Goal: Task Accomplishment & Management: Use online tool/utility

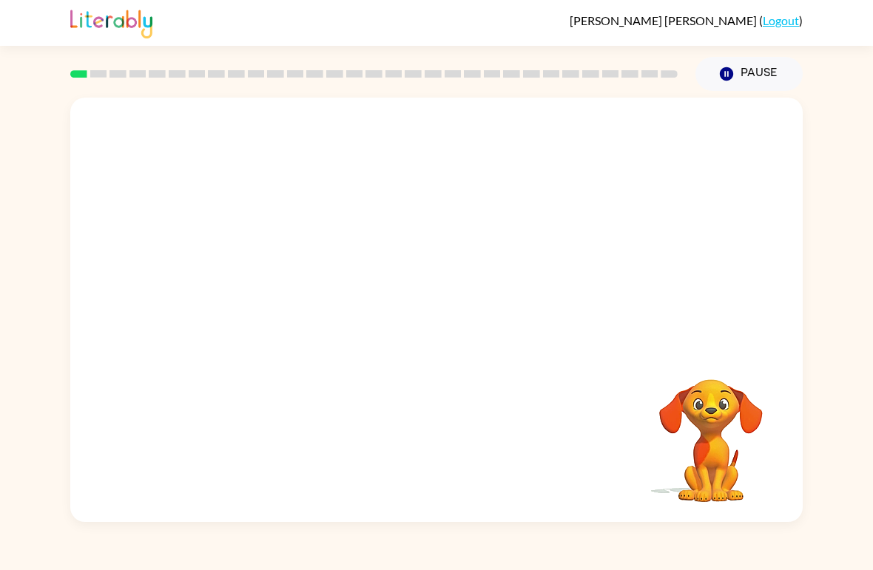
click at [480, 287] on video "Your browser must support playing .mp4 files to use Literably. Please try using…" at bounding box center [436, 223] width 732 height 251
click at [463, 286] on video "Your browser must support playing .mp4 files to use Literably. Please try using…" at bounding box center [436, 223] width 732 height 251
click at [474, 258] on video "Your browser must support playing .mp4 files to use Literably. Please try using…" at bounding box center [436, 223] width 732 height 251
click at [474, 257] on video "Your browser must support playing .mp4 files to use Literably. Please try using…" at bounding box center [436, 223] width 732 height 251
click at [472, 288] on video "Your browser must support playing .mp4 files to use Literably. Please try using…" at bounding box center [436, 223] width 732 height 251
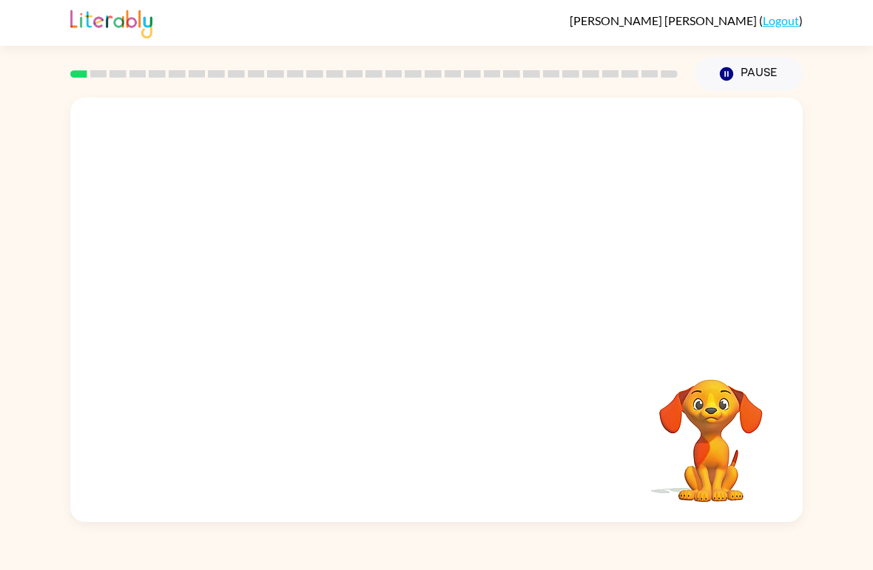
click at [472, 288] on video "Your browser must support playing .mp4 files to use Literably. Please try using…" at bounding box center [436, 223] width 732 height 251
click at [475, 278] on video "Your browser must support playing .mp4 files to use Literably. Please try using…" at bounding box center [436, 223] width 732 height 251
click at [482, 269] on video "Your browser must support playing .mp4 files to use Literably. Please try using…" at bounding box center [436, 223] width 732 height 251
click at [482, 273] on video "Your browser must support playing .mp4 files to use Literably. Please try using…" at bounding box center [436, 223] width 732 height 251
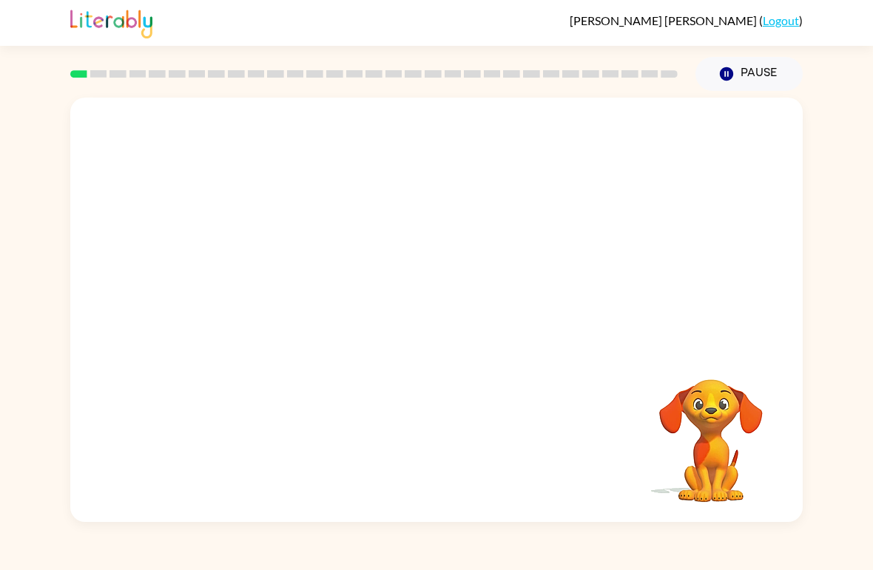
click at [476, 295] on video "Your browser must support playing .mp4 files to use Literably. Please try using…" at bounding box center [436, 223] width 732 height 251
click at [477, 289] on video "Your browser must support playing .mp4 files to use Literably. Please try using…" at bounding box center [436, 223] width 732 height 251
click at [450, 294] on video "Your browser must support playing .mp4 files to use Literably. Please try using…" at bounding box center [436, 223] width 732 height 251
click at [469, 263] on video "Your browser must support playing .mp4 files to use Literably. Please try using…" at bounding box center [436, 223] width 732 height 251
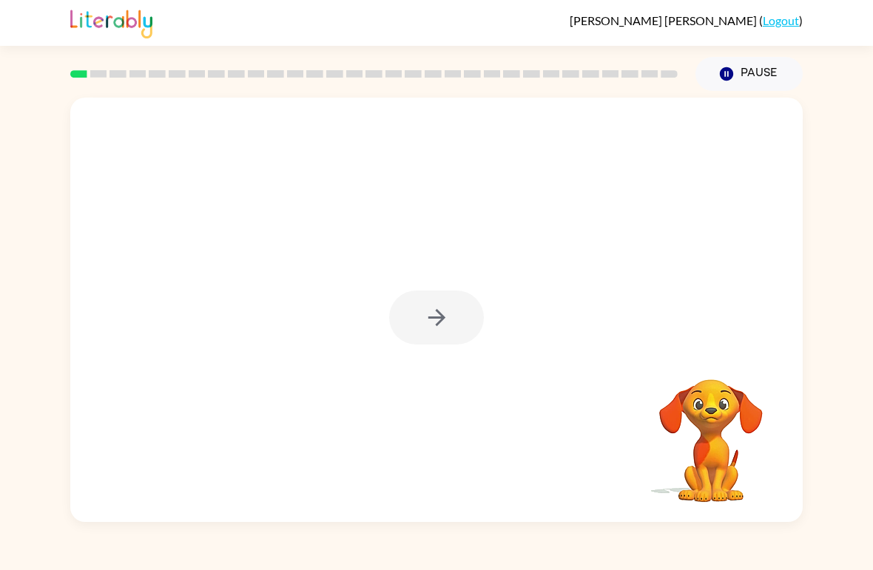
click at [432, 316] on div at bounding box center [436, 318] width 95 height 54
click at [429, 326] on div at bounding box center [436, 318] width 95 height 54
click at [469, 330] on div at bounding box center [436, 318] width 95 height 54
click at [468, 329] on div at bounding box center [436, 318] width 95 height 54
click at [446, 357] on div at bounding box center [436, 310] width 732 height 425
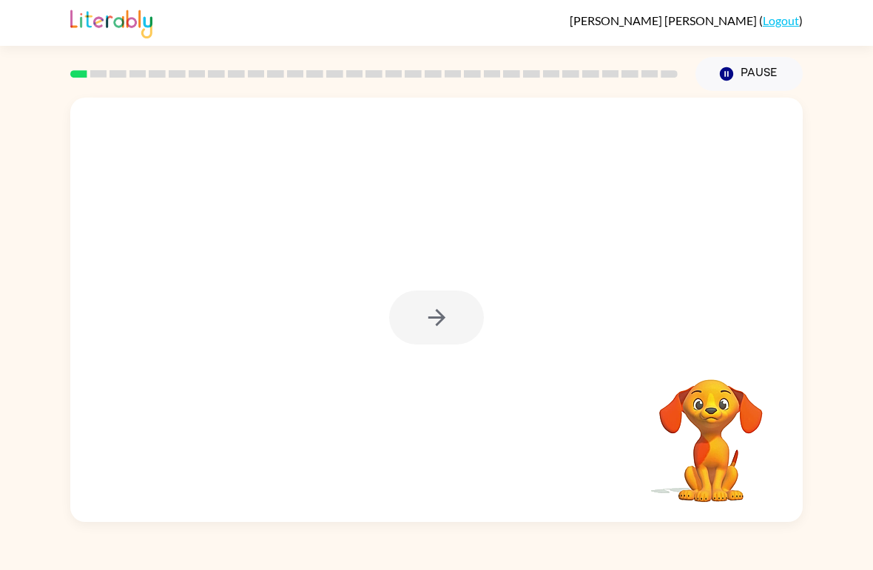
click at [422, 331] on div at bounding box center [436, 318] width 95 height 54
click at [434, 317] on icon "button" at bounding box center [437, 318] width 26 height 26
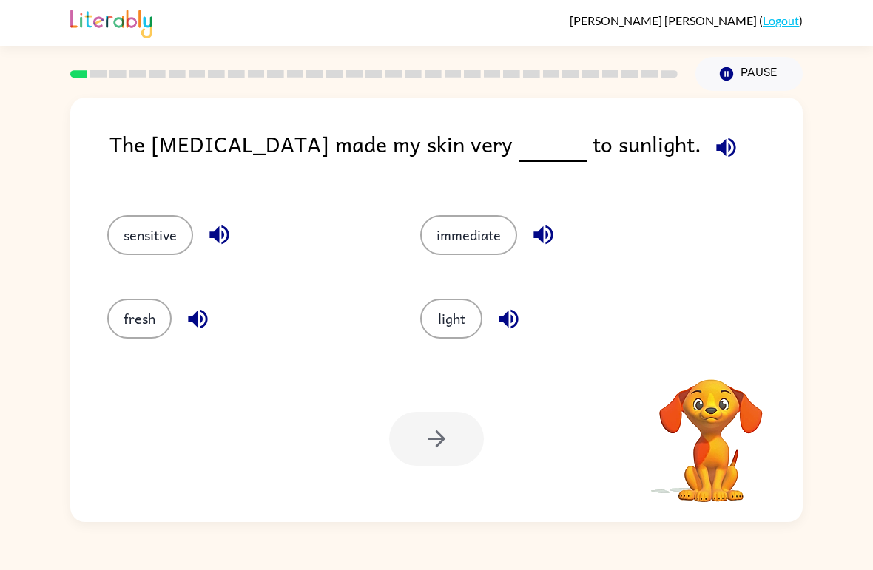
click at [298, 359] on div "Your browser must support playing .mp4 files to use Literably. Please try using…" at bounding box center [436, 439] width 732 height 166
click at [713, 146] on icon "button" at bounding box center [726, 148] width 26 height 26
click at [457, 308] on button "light" at bounding box center [451, 319] width 62 height 40
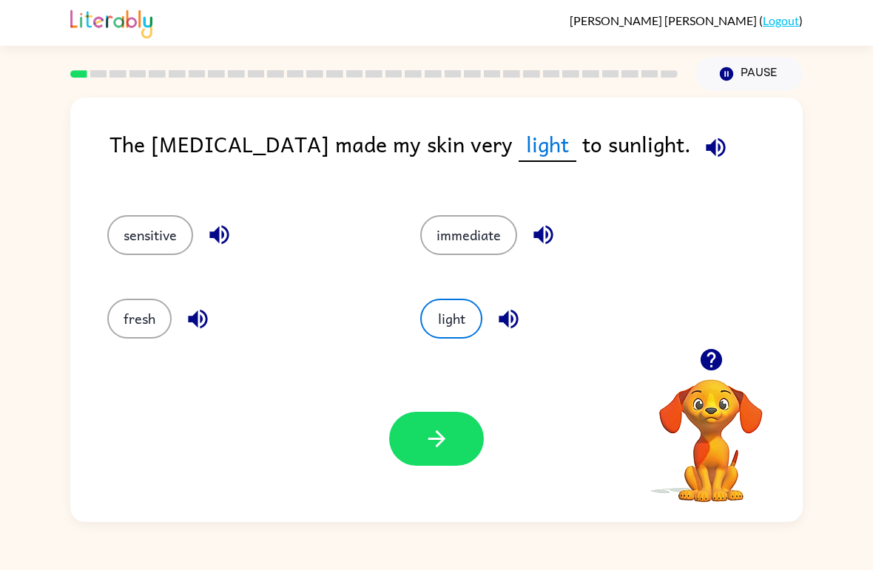
click at [427, 445] on icon "button" at bounding box center [437, 439] width 26 height 26
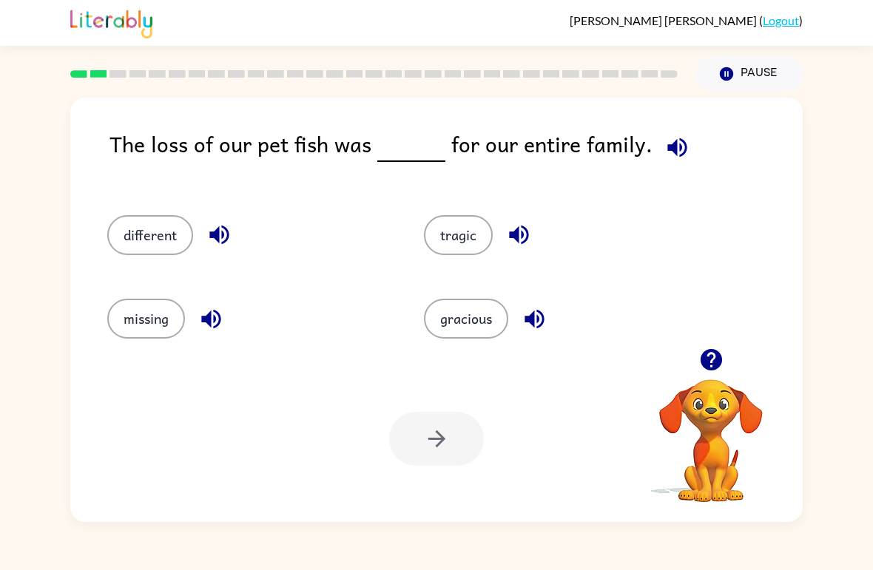
click at [669, 153] on icon "button" at bounding box center [676, 147] width 19 height 19
click at [171, 239] on button "different" at bounding box center [150, 235] width 86 height 40
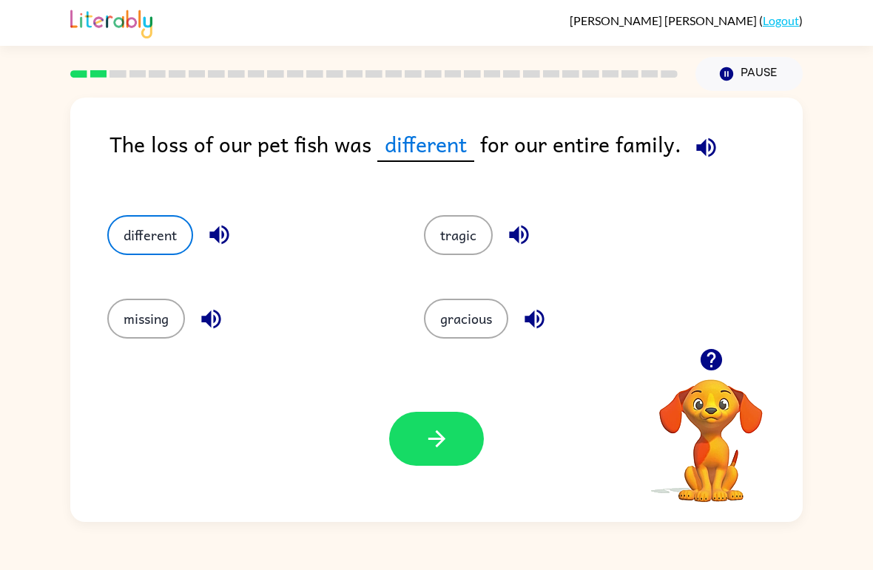
click at [453, 439] on button "button" at bounding box center [436, 439] width 95 height 54
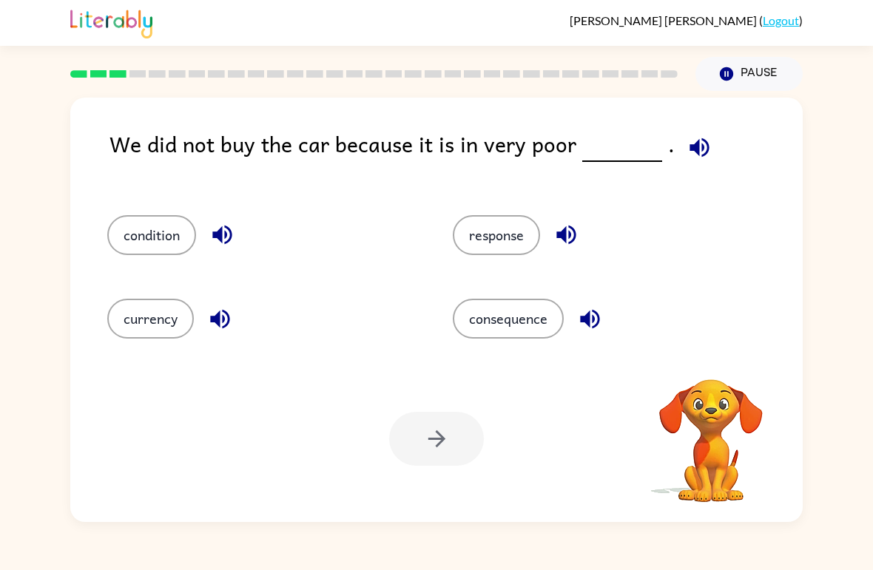
click at [691, 142] on icon "button" at bounding box center [700, 148] width 26 height 26
click at [169, 224] on button "condition" at bounding box center [151, 235] width 89 height 40
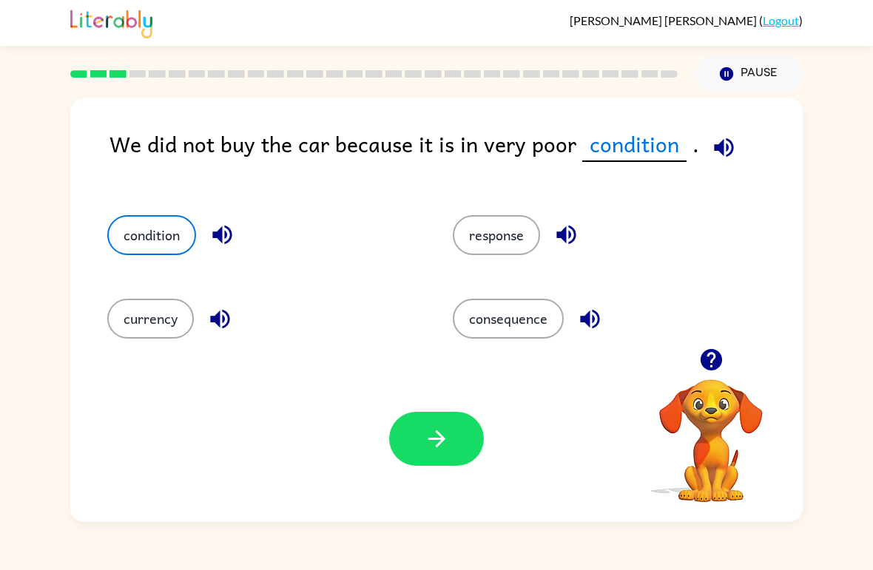
click at [416, 425] on button "button" at bounding box center [436, 439] width 95 height 54
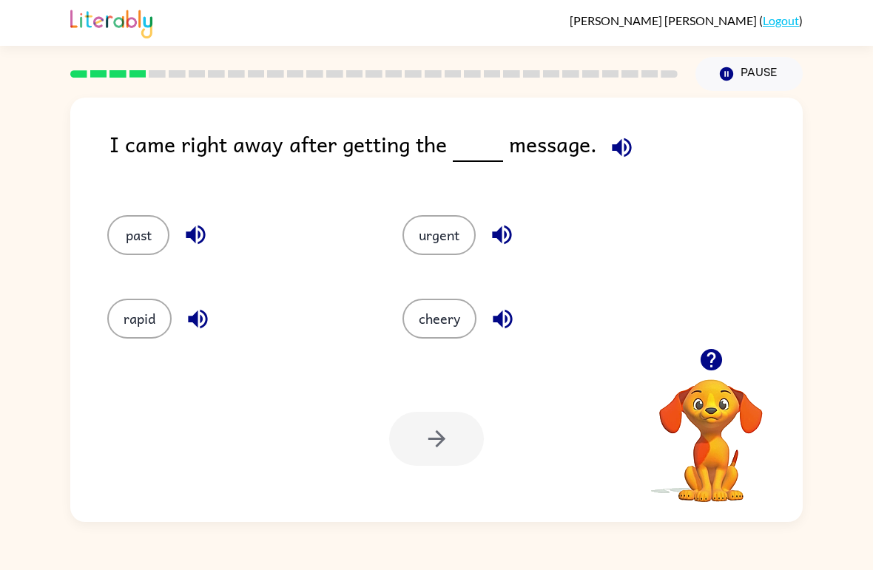
click at [621, 138] on icon "button" at bounding box center [622, 148] width 26 height 26
click at [127, 254] on button "past" at bounding box center [138, 235] width 62 height 40
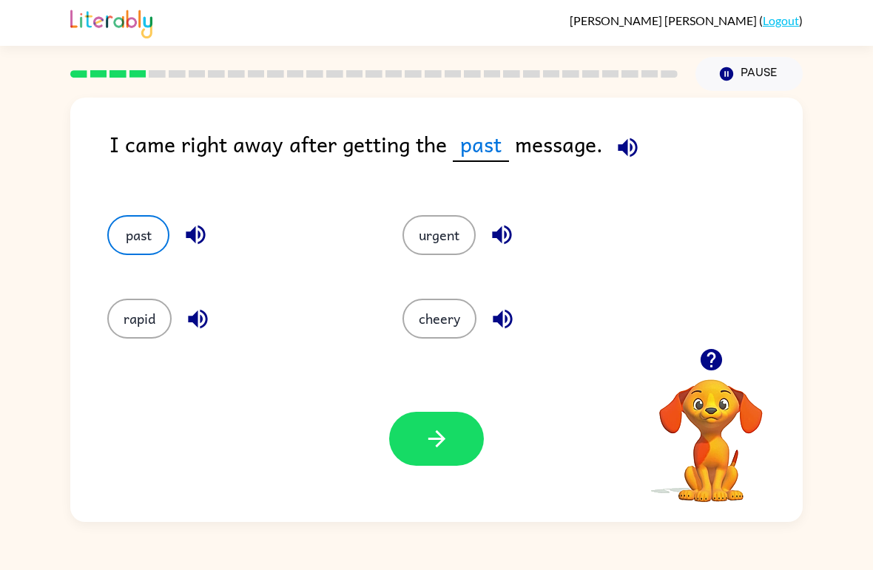
click at [445, 459] on button "button" at bounding box center [436, 439] width 95 height 54
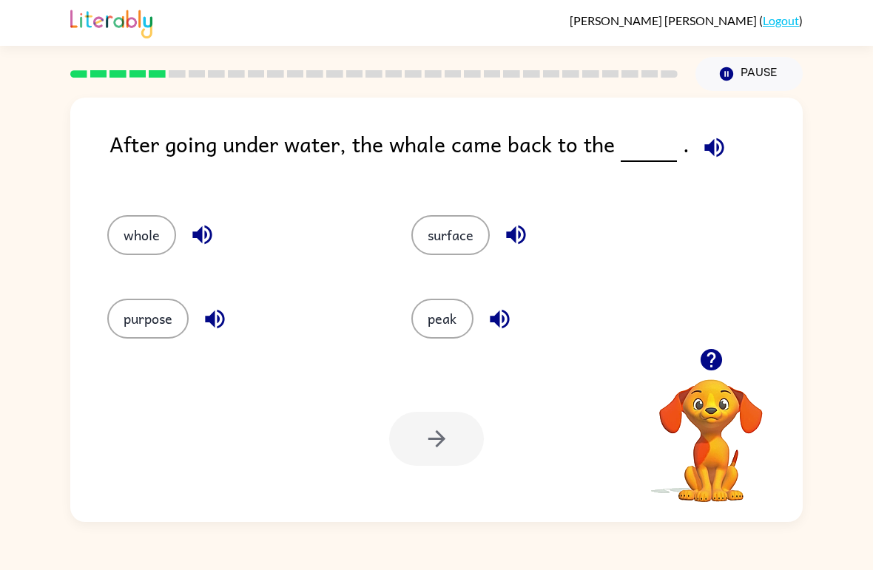
click at [701, 155] on icon "button" at bounding box center [714, 148] width 26 height 26
click at [164, 243] on button "whole" at bounding box center [141, 235] width 69 height 40
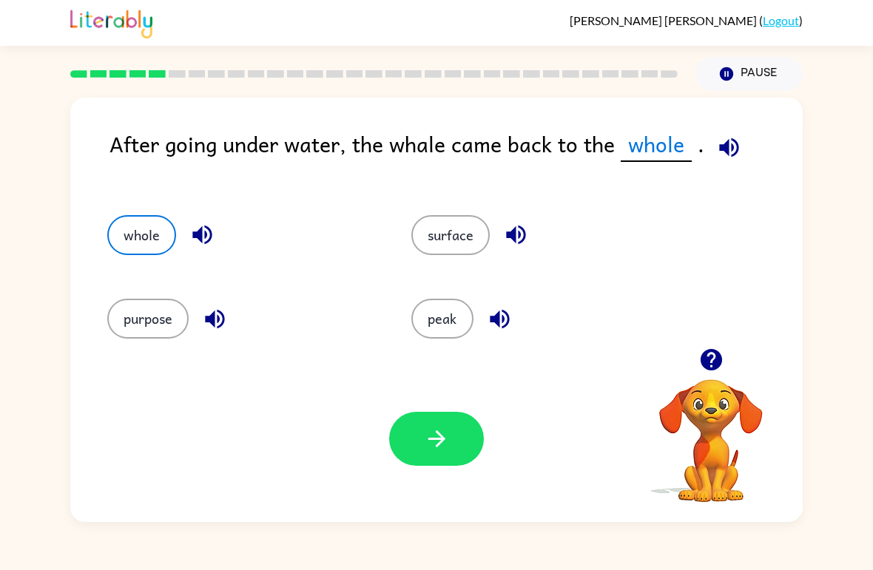
click at [419, 427] on button "button" at bounding box center [436, 439] width 95 height 54
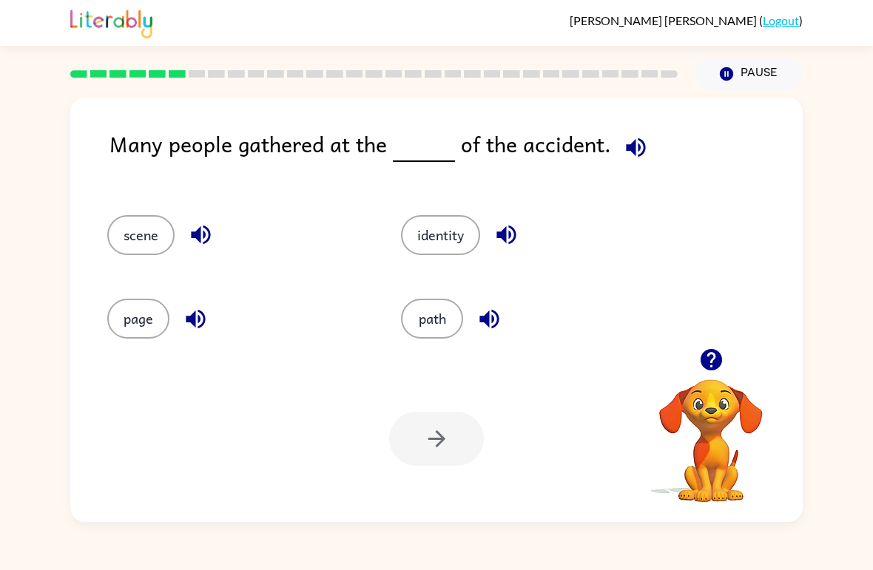
click at [628, 141] on icon "button" at bounding box center [636, 148] width 26 height 26
click at [468, 236] on button "identity" at bounding box center [440, 235] width 79 height 40
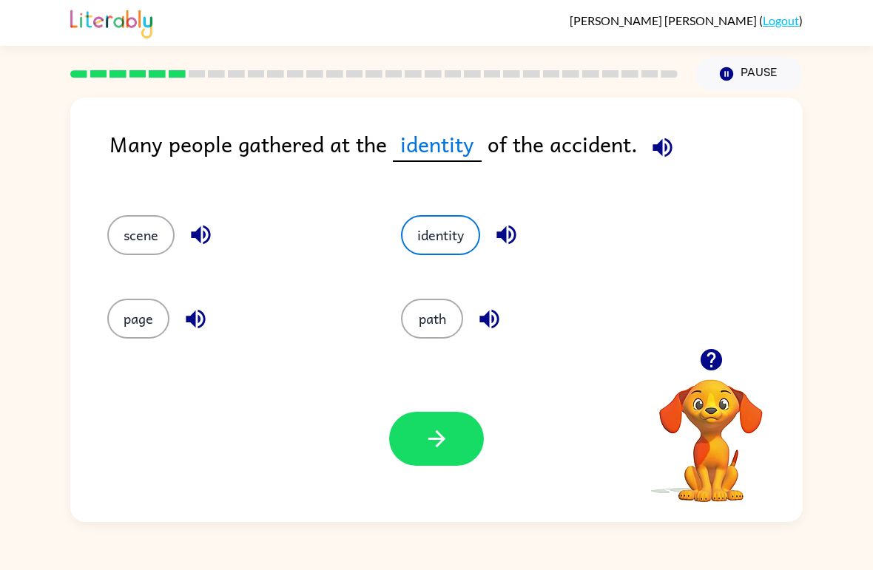
click at [430, 458] on button "button" at bounding box center [436, 439] width 95 height 54
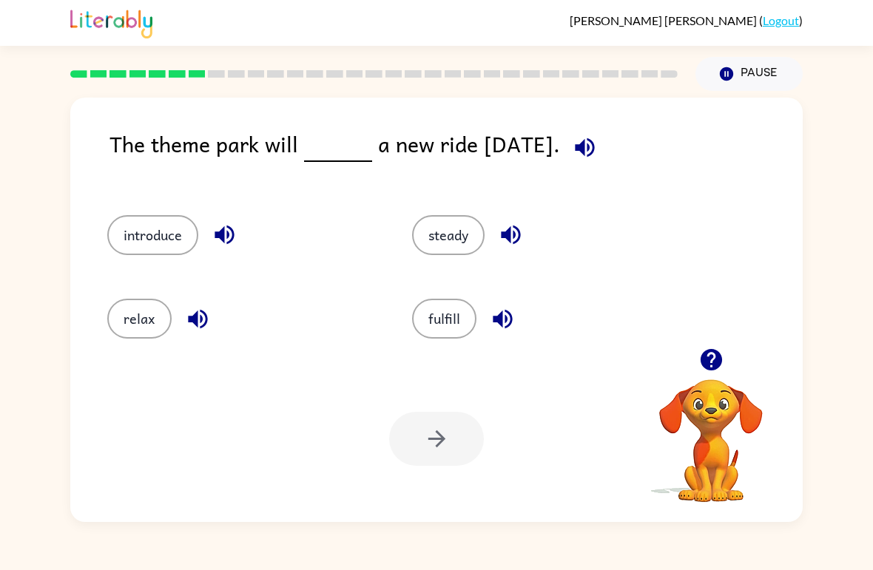
click at [598, 145] on icon "button" at bounding box center [585, 148] width 26 height 26
click at [479, 227] on button "steady" at bounding box center [448, 235] width 72 height 40
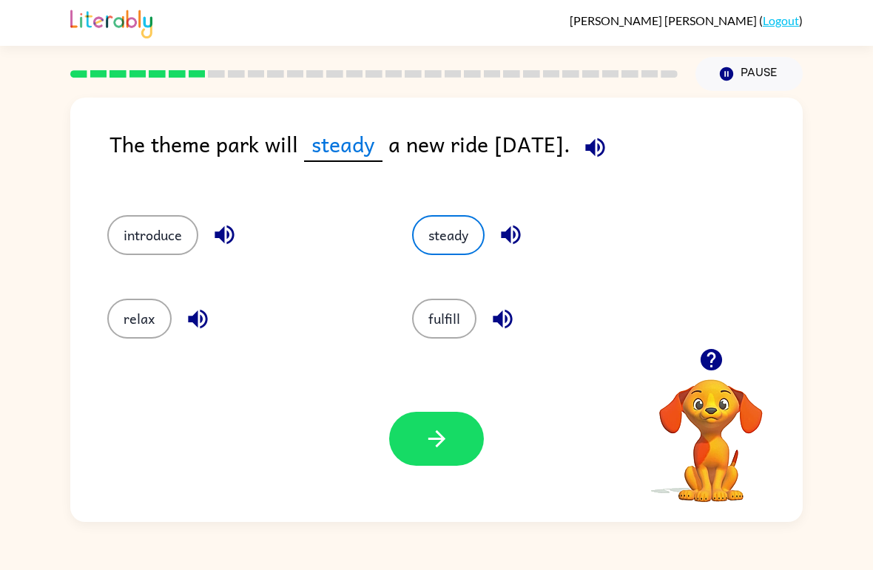
click at [422, 448] on button "button" at bounding box center [436, 439] width 95 height 54
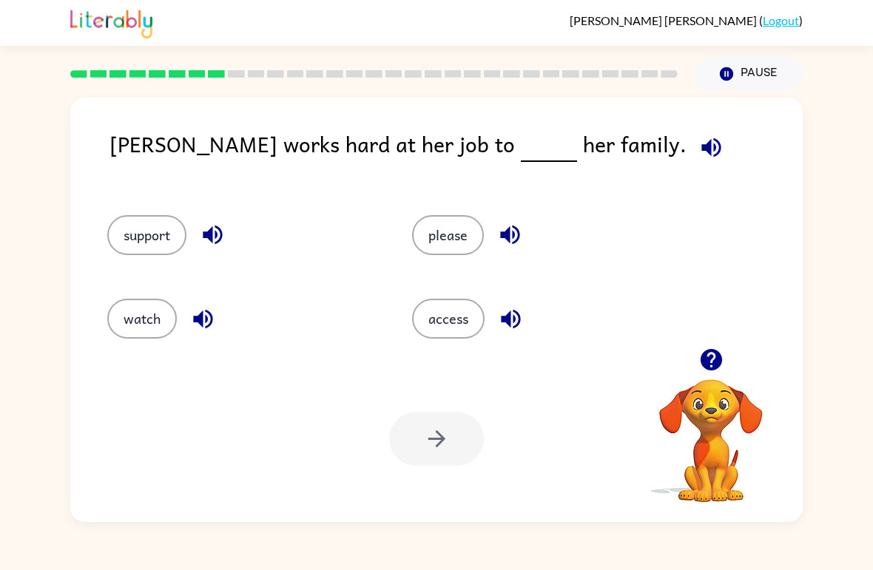
click at [692, 149] on button "button" at bounding box center [711, 148] width 38 height 38
click at [164, 238] on button "support" at bounding box center [146, 235] width 79 height 40
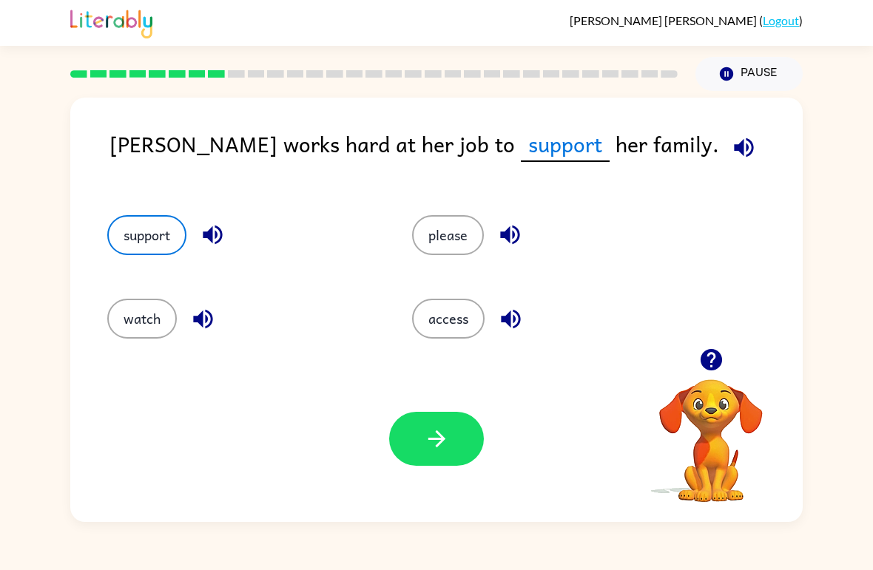
click at [444, 453] on button "button" at bounding box center [436, 439] width 95 height 54
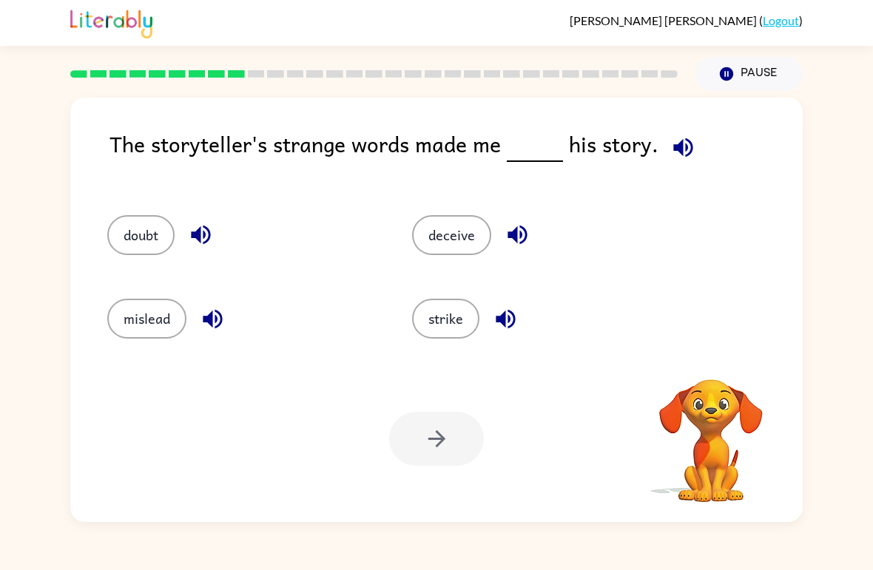
click at [678, 143] on icon "button" at bounding box center [682, 147] width 19 height 19
click at [735, 73] on icon "Pause" at bounding box center [726, 74] width 16 height 16
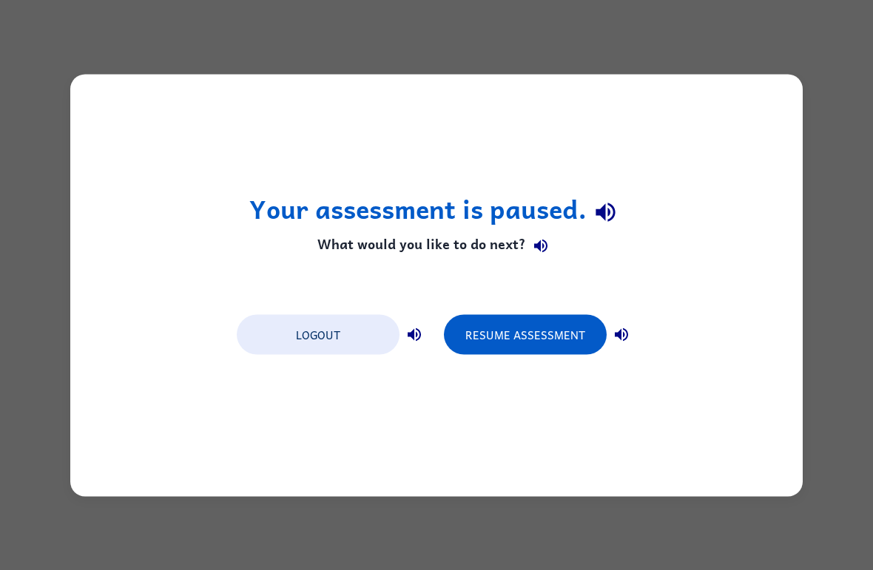
click at [321, 337] on button "Logout" at bounding box center [318, 334] width 163 height 40
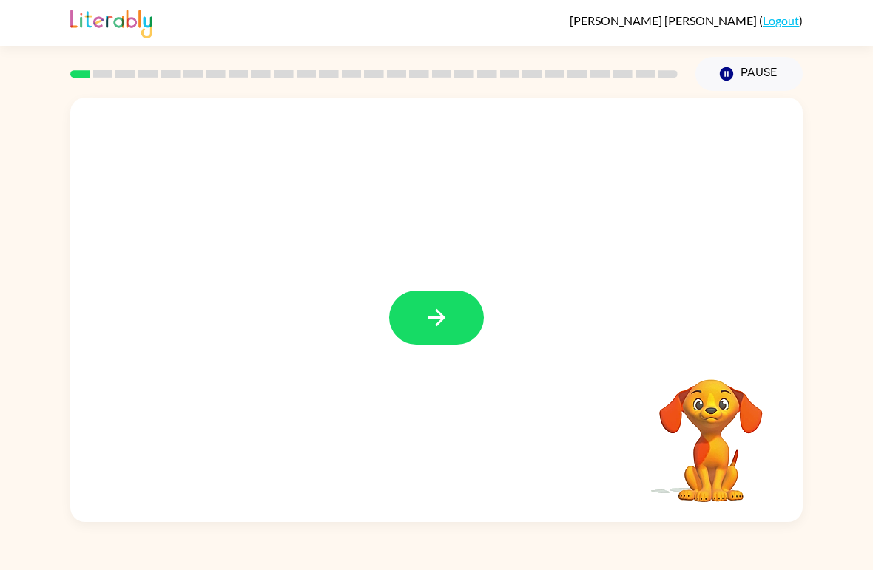
click at [471, 331] on button "button" at bounding box center [436, 318] width 95 height 54
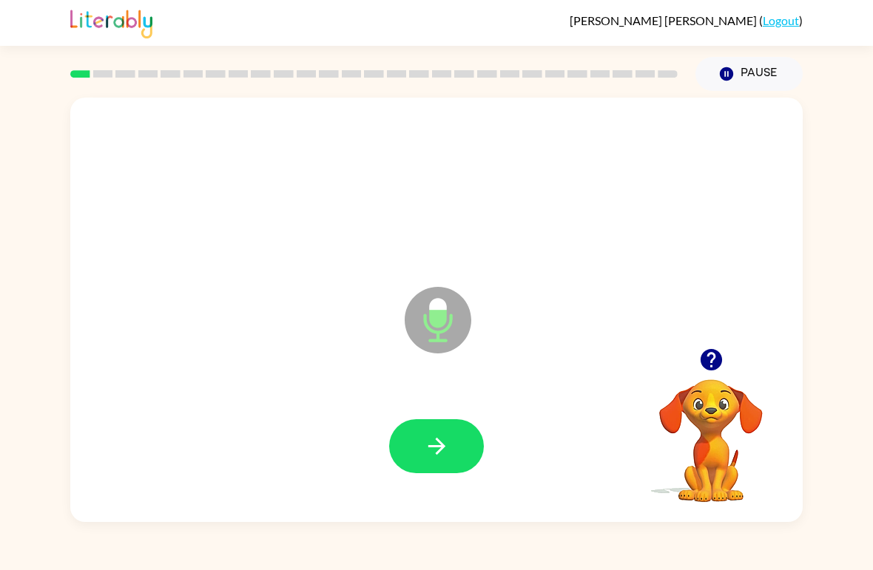
click at [441, 450] on icon "button" at bounding box center [436, 446] width 17 height 17
click at [444, 446] on icon "button" at bounding box center [436, 446] width 17 height 17
click at [431, 442] on icon "button" at bounding box center [437, 447] width 26 height 26
click at [442, 459] on icon "button" at bounding box center [437, 447] width 26 height 26
click at [436, 448] on icon "button" at bounding box center [436, 446] width 17 height 17
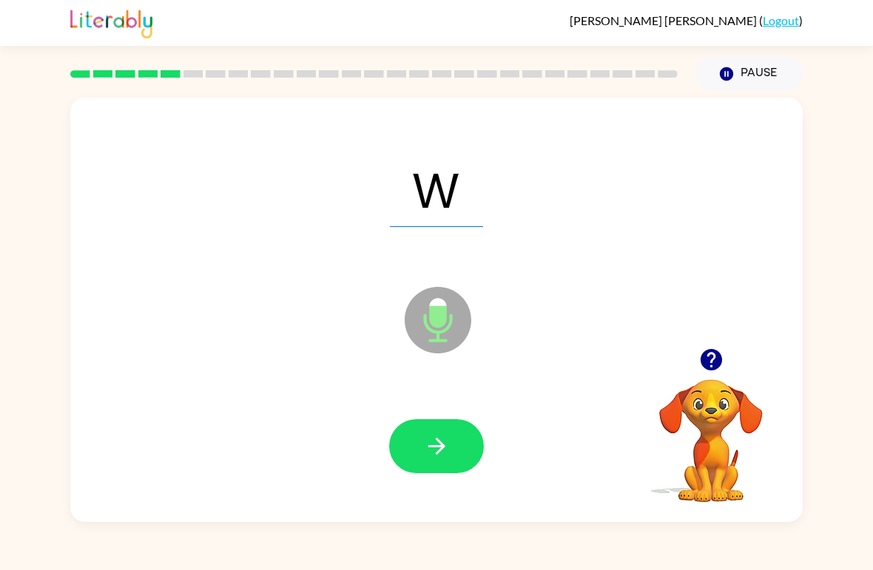
click at [442, 442] on icon "button" at bounding box center [437, 447] width 26 height 26
click at [445, 448] on icon "button" at bounding box center [437, 447] width 26 height 26
click at [458, 454] on button "button" at bounding box center [436, 446] width 95 height 54
click at [459, 462] on button "button" at bounding box center [436, 446] width 95 height 54
click at [465, 443] on button "button" at bounding box center [436, 446] width 95 height 54
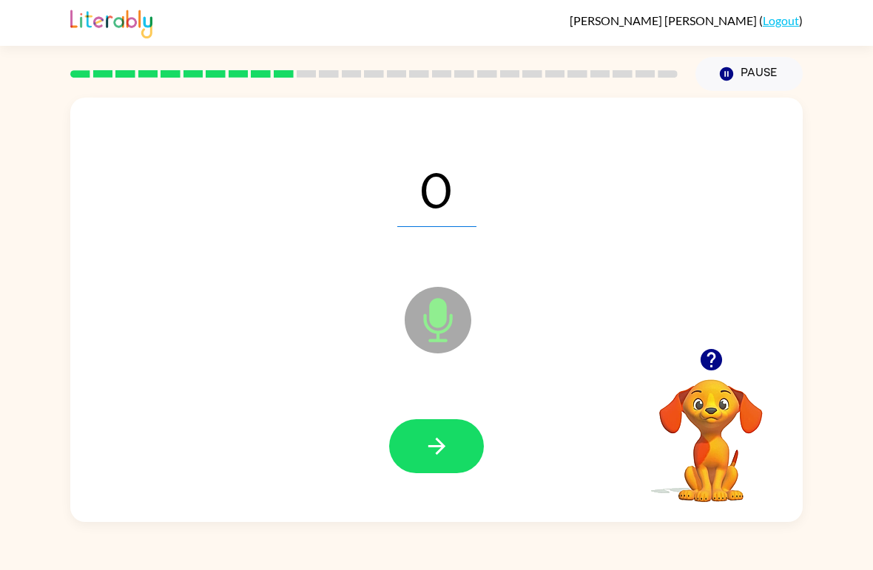
click at [431, 438] on icon "button" at bounding box center [437, 447] width 26 height 26
click at [419, 451] on button "button" at bounding box center [436, 446] width 95 height 54
click at [420, 462] on button "button" at bounding box center [436, 446] width 95 height 54
click at [449, 426] on button "button" at bounding box center [436, 446] width 95 height 54
click at [429, 445] on icon "button" at bounding box center [437, 447] width 26 height 26
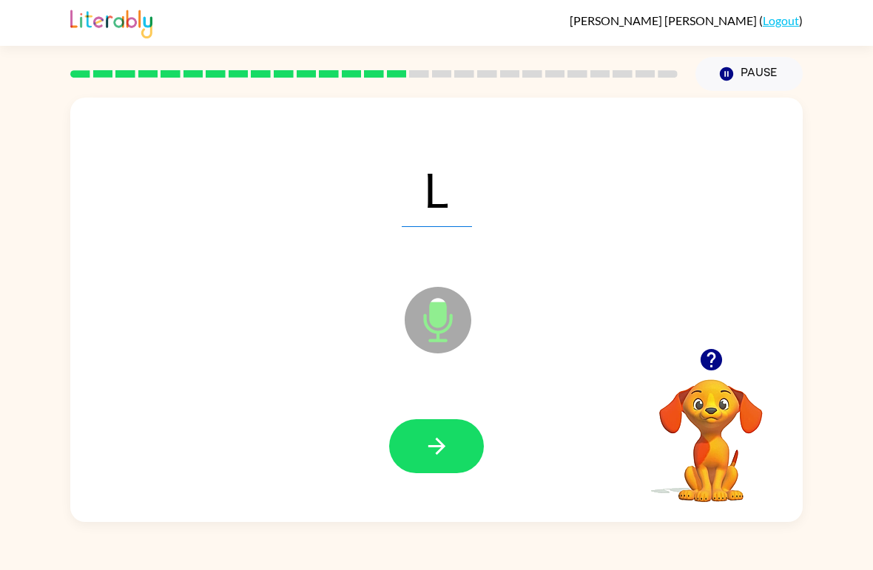
click at [432, 444] on icon "button" at bounding box center [437, 447] width 26 height 26
click at [447, 433] on button "button" at bounding box center [436, 446] width 95 height 54
click at [453, 438] on button "button" at bounding box center [436, 446] width 95 height 54
click at [447, 432] on button "button" at bounding box center [436, 446] width 95 height 54
click at [445, 438] on icon "button" at bounding box center [437, 447] width 26 height 26
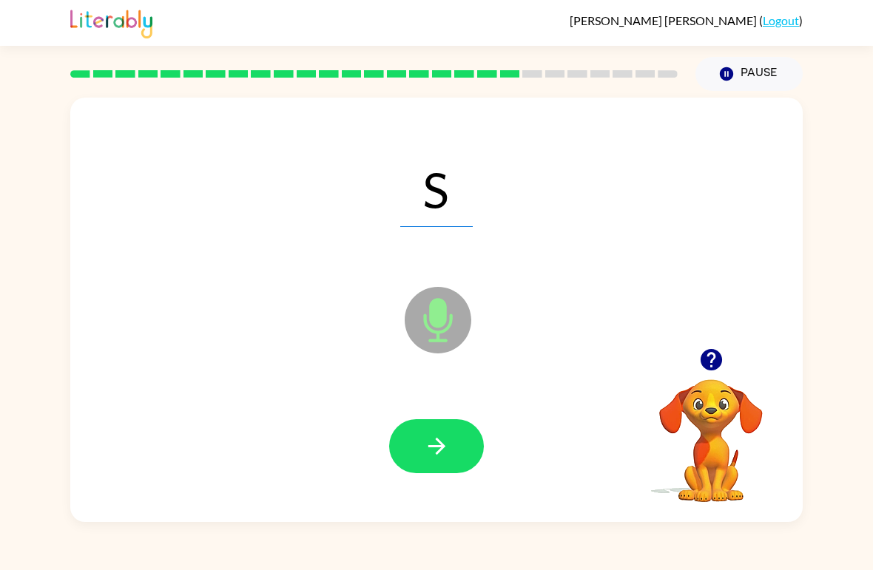
click at [434, 459] on icon "button" at bounding box center [437, 447] width 26 height 26
click at [436, 443] on icon "button" at bounding box center [437, 447] width 26 height 26
click at [437, 433] on button "button" at bounding box center [436, 446] width 95 height 54
click at [438, 470] on button "button" at bounding box center [436, 446] width 95 height 54
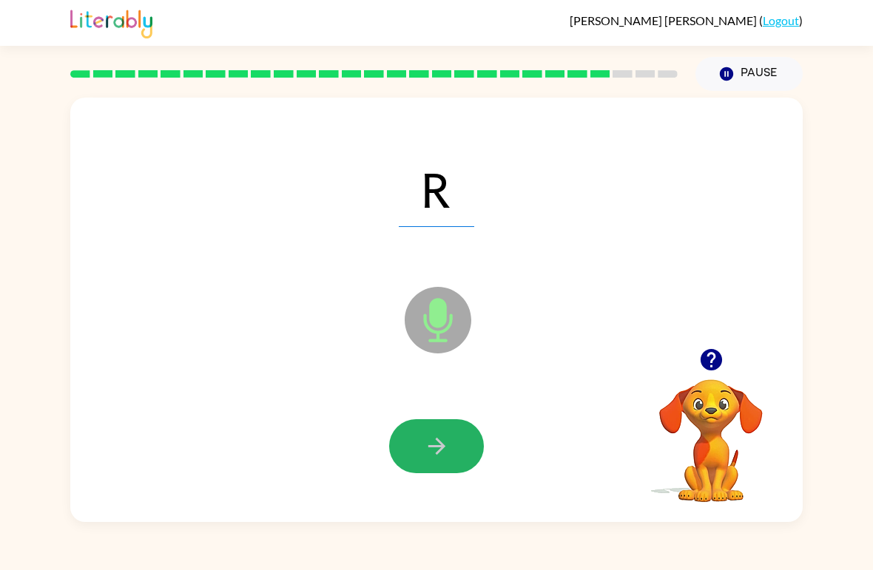
click at [438, 442] on icon "button" at bounding box center [436, 446] width 17 height 17
click at [438, 436] on icon "button" at bounding box center [437, 447] width 26 height 26
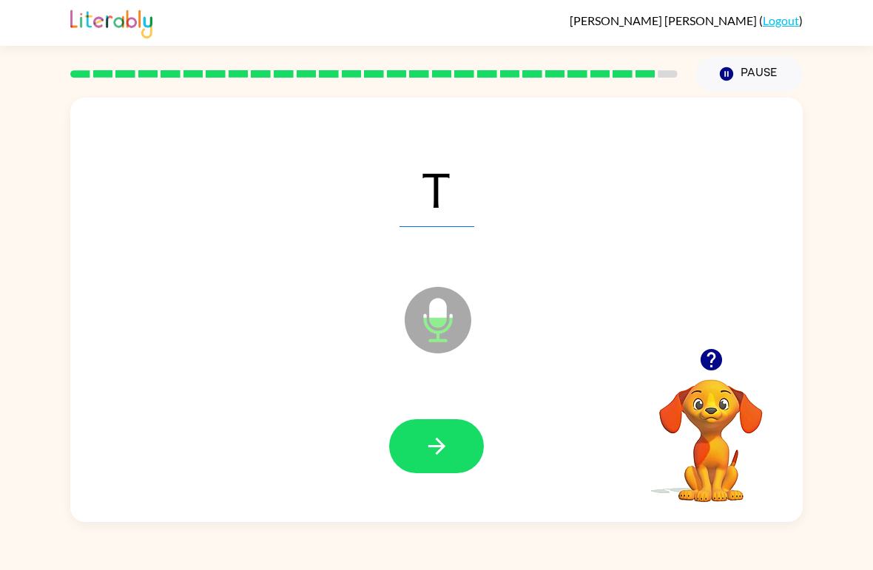
click at [453, 424] on button "button" at bounding box center [436, 446] width 95 height 54
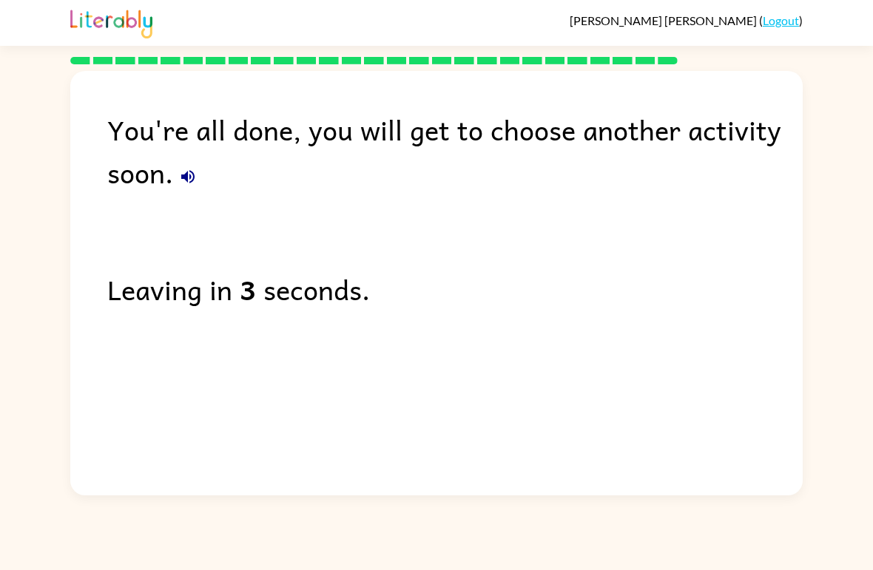
click at [185, 175] on icon "button" at bounding box center [188, 177] width 18 height 18
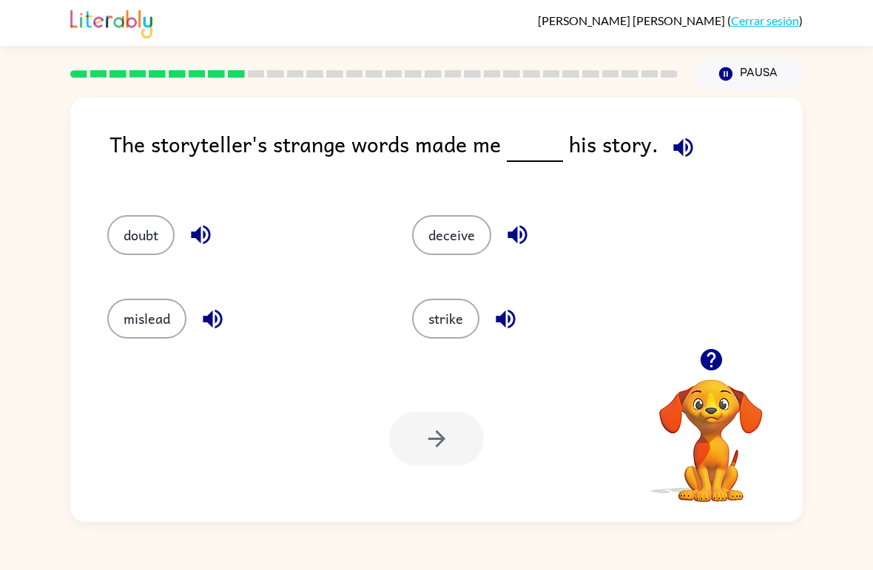
click at [673, 139] on icon "button" at bounding box center [683, 148] width 26 height 26
click at [419, 305] on button "strike" at bounding box center [445, 319] width 67 height 40
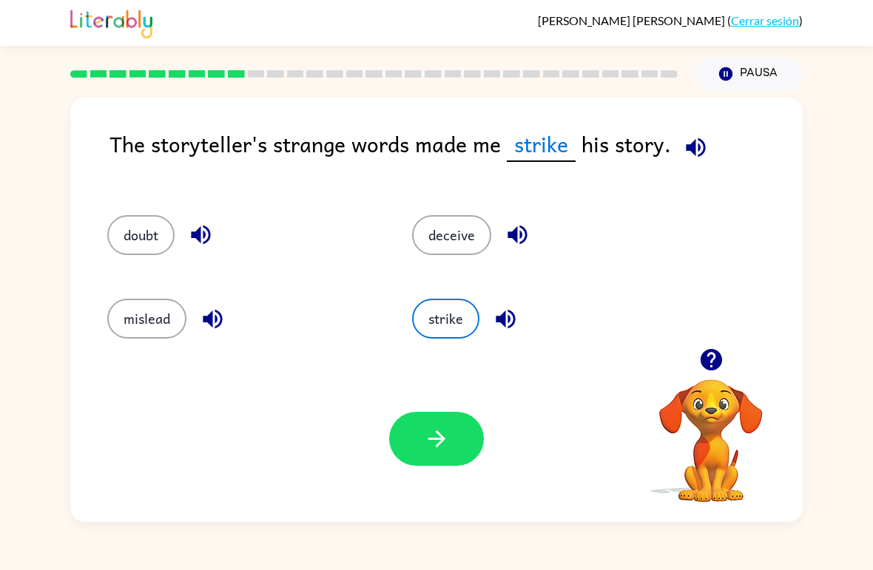
click at [377, 488] on div "Tu navegador debe admitir la reproducción de archivos .mp4 para usar Literably.…" at bounding box center [436, 439] width 732 height 166
click at [421, 448] on button "button" at bounding box center [436, 439] width 95 height 54
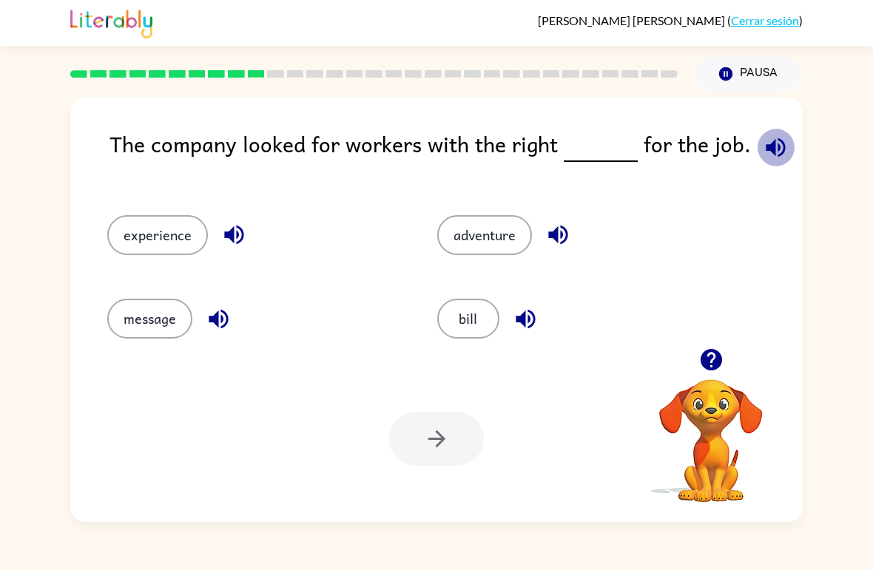
click at [772, 151] on icon "button" at bounding box center [775, 147] width 19 height 19
click at [767, 148] on icon "button" at bounding box center [775, 147] width 19 height 19
click at [490, 318] on button "bill" at bounding box center [468, 319] width 62 height 40
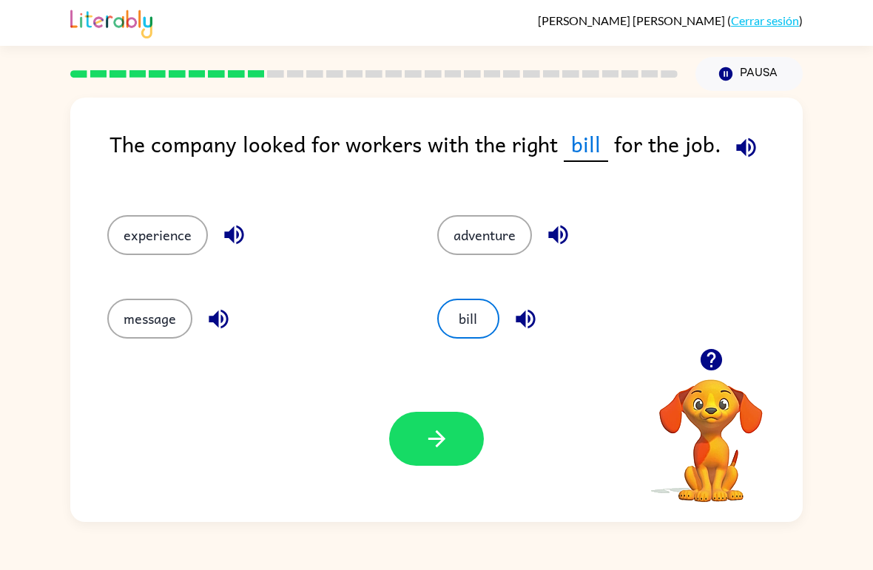
click at [425, 421] on button "button" at bounding box center [436, 439] width 95 height 54
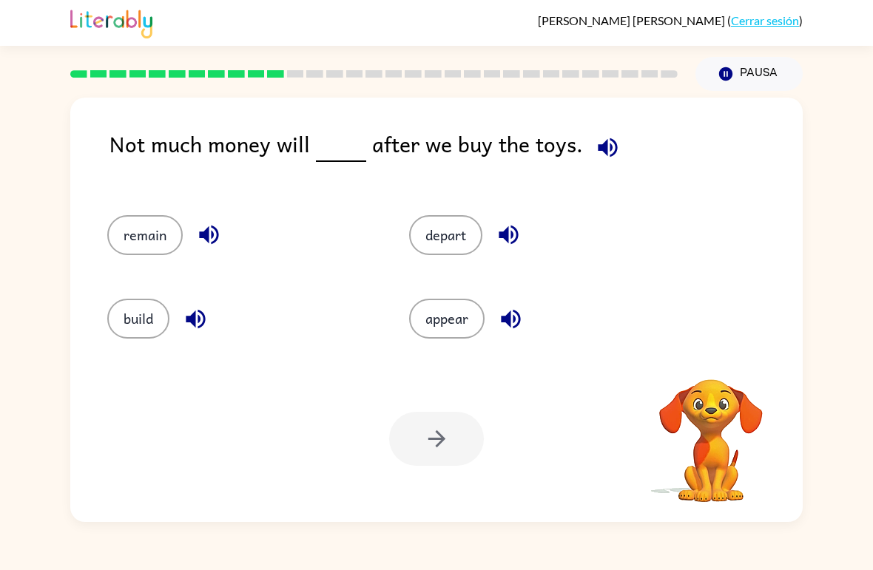
click at [599, 145] on icon "button" at bounding box center [607, 147] width 19 height 19
click at [600, 152] on icon "button" at bounding box center [607, 147] width 19 height 19
click at [431, 317] on button "appear" at bounding box center [446, 319] width 75 height 40
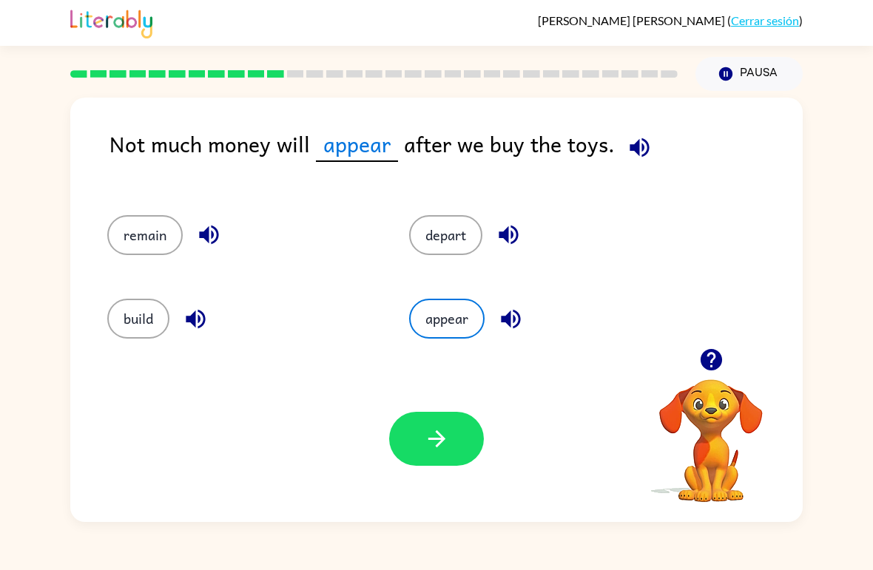
click at [434, 437] on icon "button" at bounding box center [437, 439] width 26 height 26
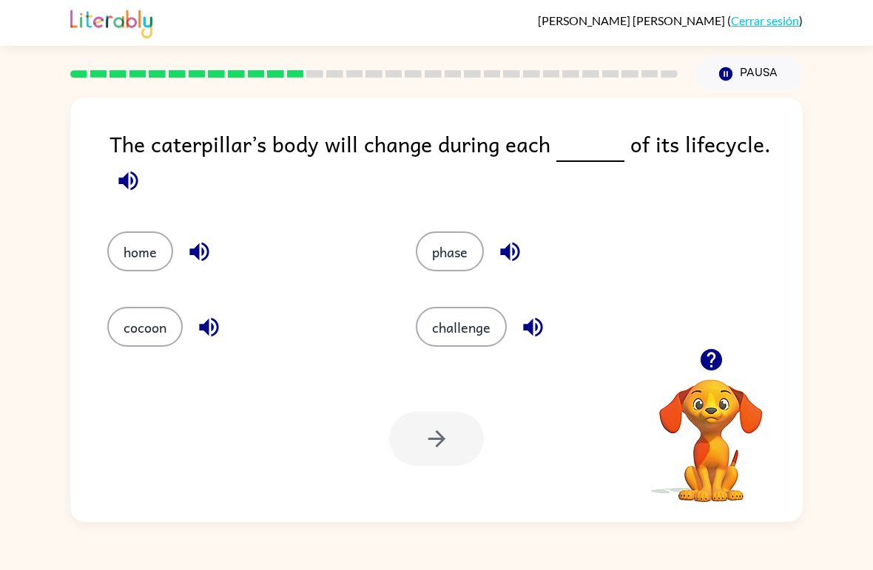
click at [122, 175] on icon "button" at bounding box center [128, 181] width 26 height 26
click at [125, 167] on button "button" at bounding box center [128, 181] width 38 height 38
click at [153, 337] on button "cocoon" at bounding box center [144, 327] width 75 height 40
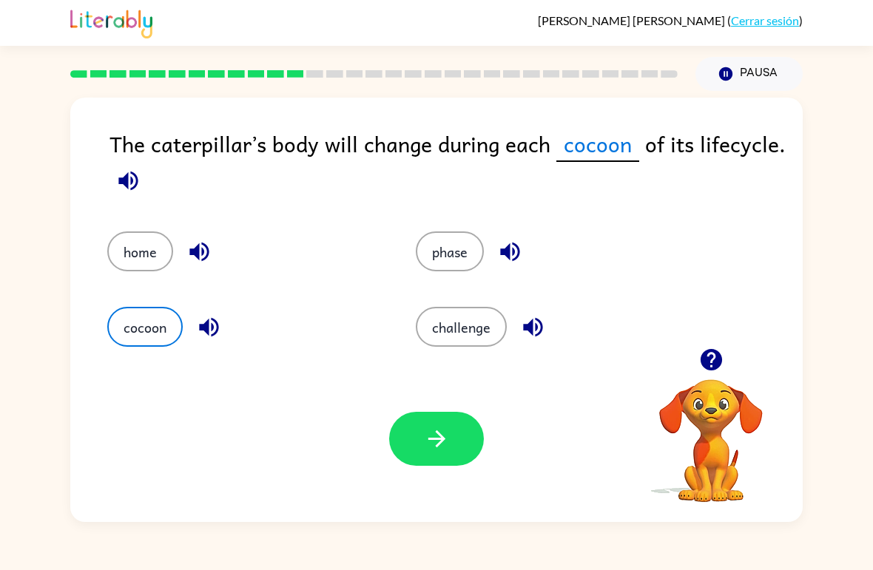
click at [451, 334] on button "challenge" at bounding box center [461, 327] width 91 height 40
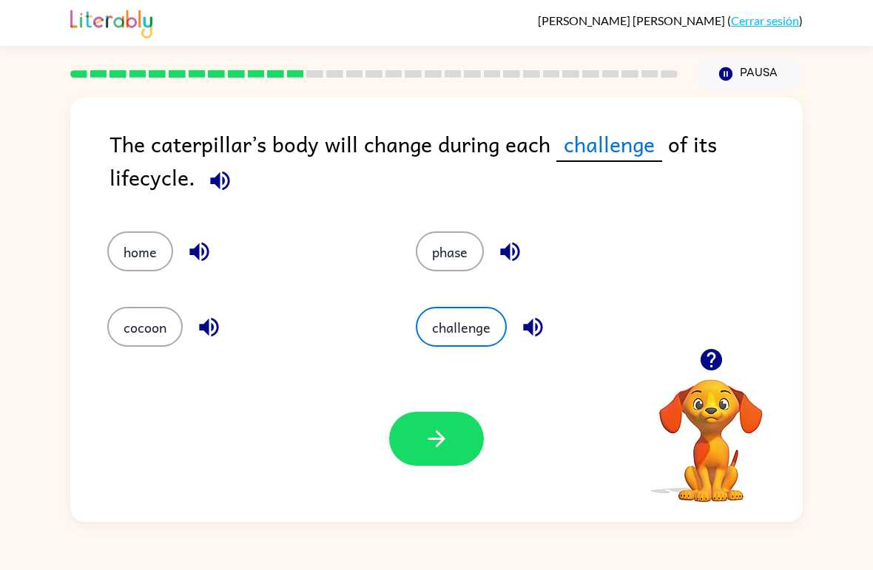
click at [468, 234] on button "phase" at bounding box center [450, 252] width 68 height 40
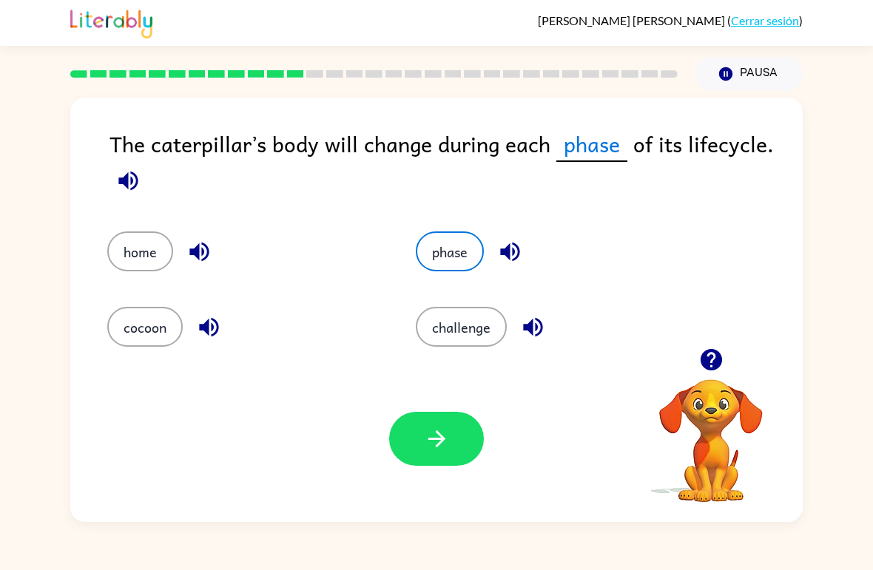
click at [134, 181] on icon "button" at bounding box center [128, 181] width 26 height 26
click at [436, 439] on icon "button" at bounding box center [436, 439] width 17 height 17
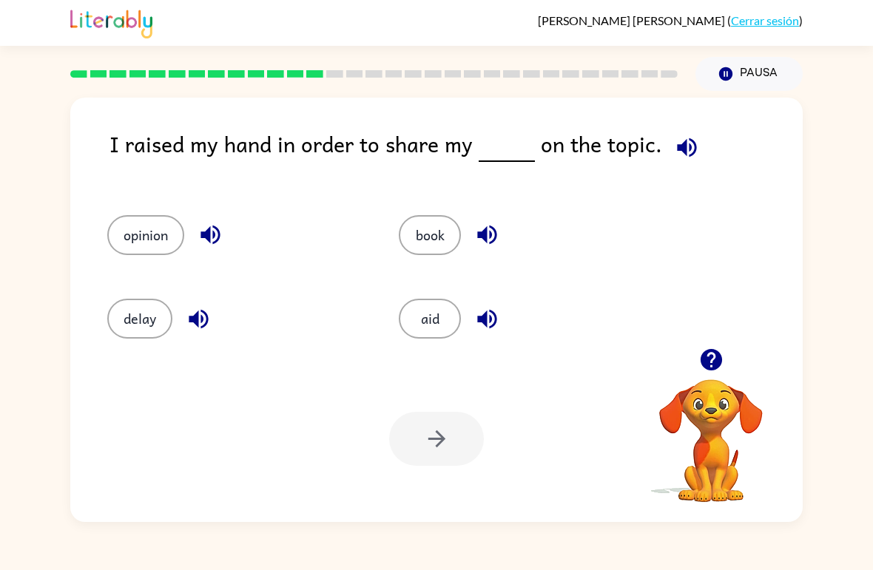
click at [688, 144] on icon "button" at bounding box center [687, 148] width 26 height 26
click at [689, 144] on icon "button" at bounding box center [687, 148] width 26 height 26
click at [675, 144] on icon "button" at bounding box center [687, 148] width 26 height 26
click at [420, 255] on button "book" at bounding box center [430, 235] width 62 height 40
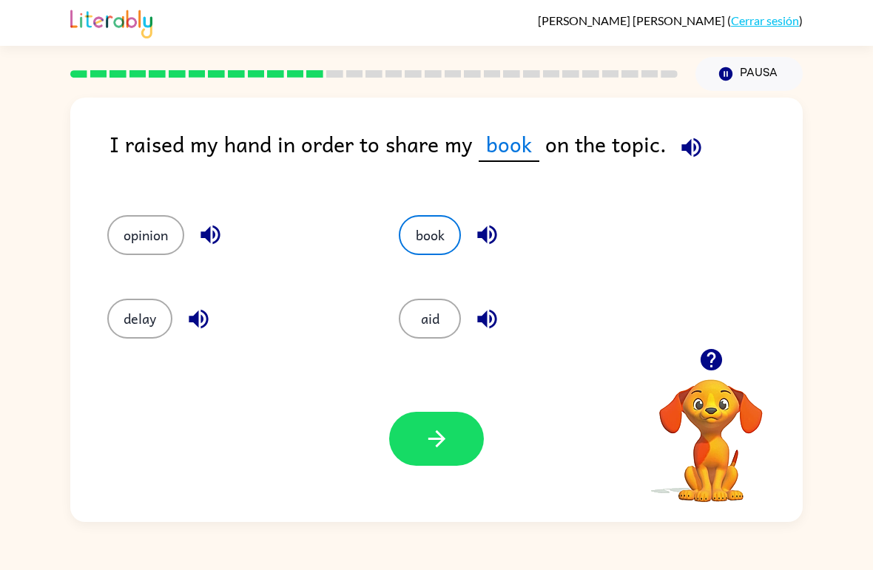
click at [438, 454] on button "button" at bounding box center [436, 439] width 95 height 54
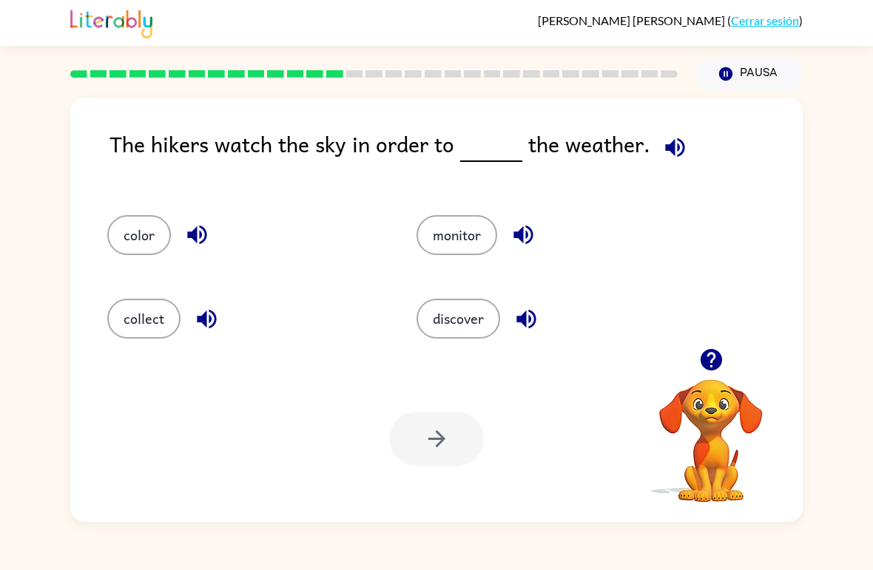
click at [662, 154] on icon "button" at bounding box center [675, 148] width 26 height 26
click at [664, 141] on icon "button" at bounding box center [675, 148] width 26 height 26
click at [672, 149] on icon "button" at bounding box center [674, 147] width 19 height 19
click at [141, 237] on button "color" at bounding box center [139, 235] width 64 height 40
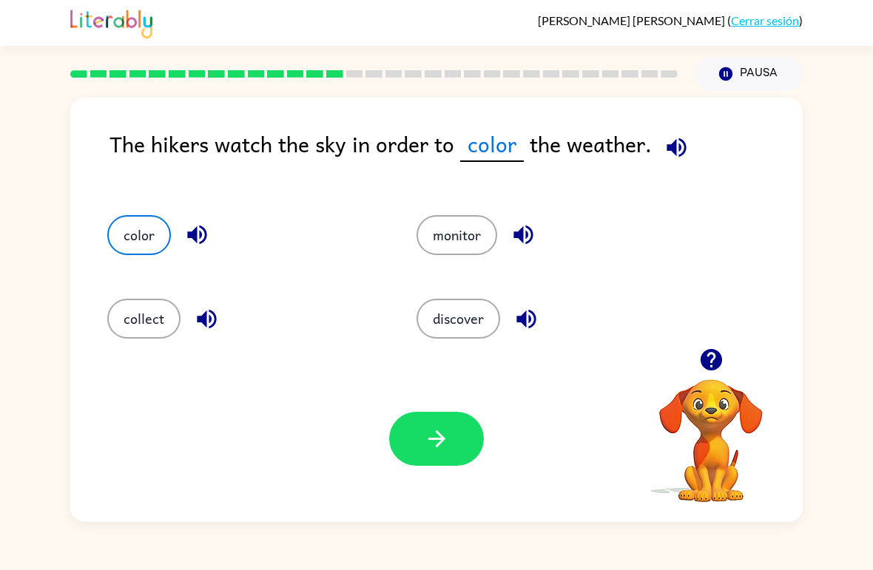
click at [436, 432] on icon "button" at bounding box center [436, 439] width 17 height 17
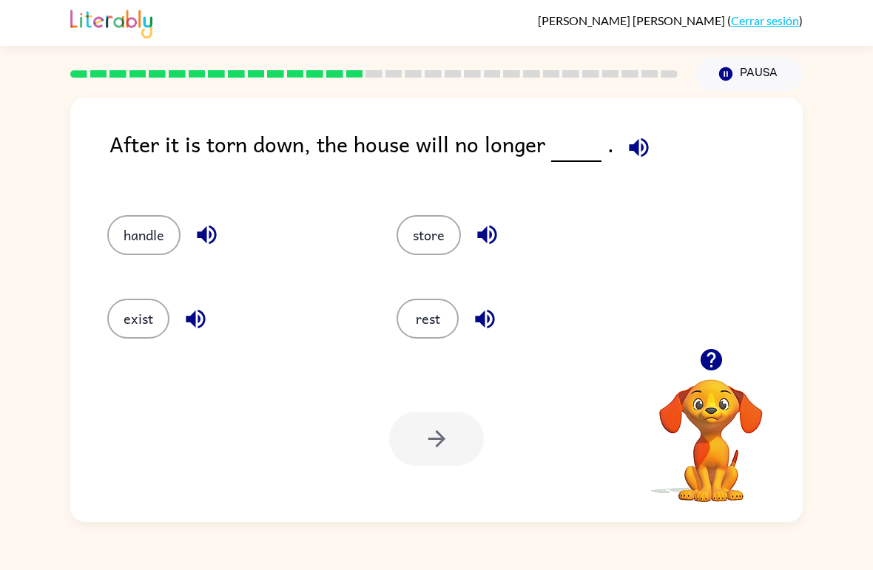
click at [419, 266] on div "store" at bounding box center [512, 229] width 289 height 84
click at [427, 254] on button "store" at bounding box center [429, 235] width 64 height 40
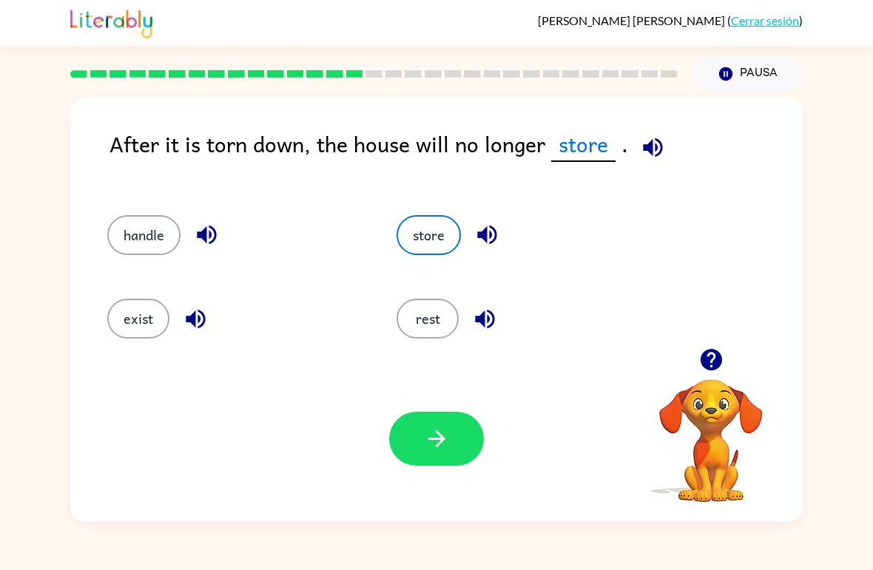
click at [443, 445] on icon "button" at bounding box center [437, 439] width 26 height 26
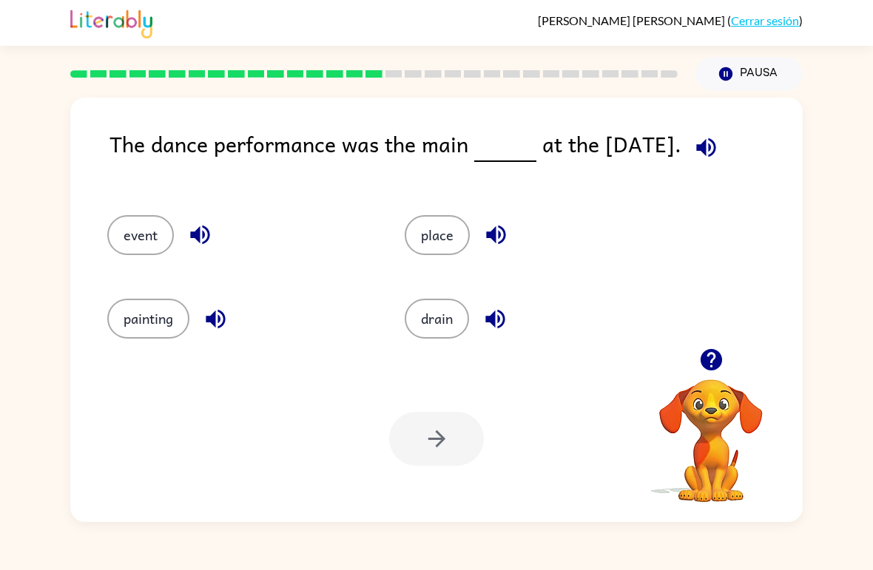
click at [708, 152] on icon "button" at bounding box center [706, 148] width 26 height 26
click at [437, 223] on button "place" at bounding box center [437, 235] width 65 height 40
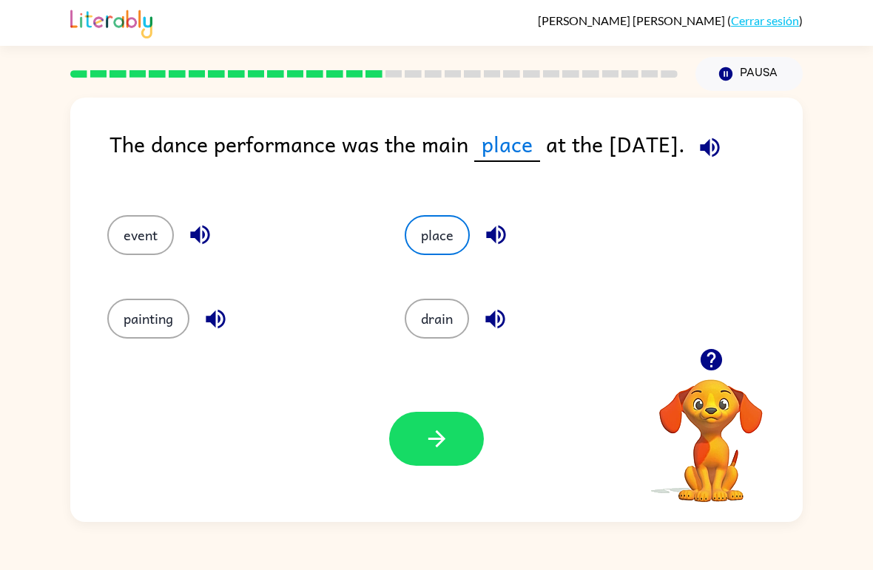
click at [440, 413] on button "button" at bounding box center [436, 439] width 95 height 54
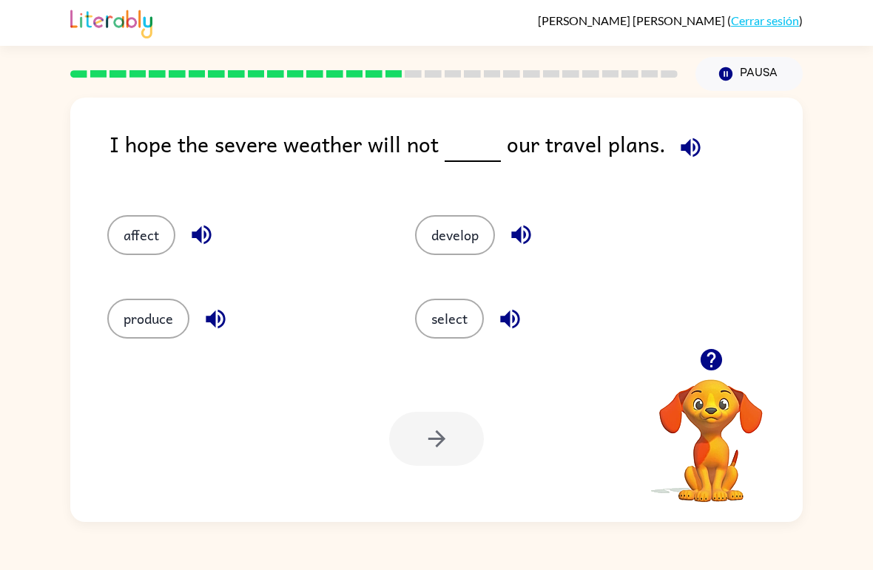
click at [687, 162] on button "button" at bounding box center [691, 148] width 38 height 38
click at [698, 144] on button "button" at bounding box center [691, 148] width 38 height 38
click at [692, 139] on icon "button" at bounding box center [691, 148] width 26 height 26
click at [704, 140] on div "I hope the severe weather will not our travel plans." at bounding box center [455, 156] width 693 height 58
click at [149, 237] on button "affect" at bounding box center [141, 235] width 68 height 40
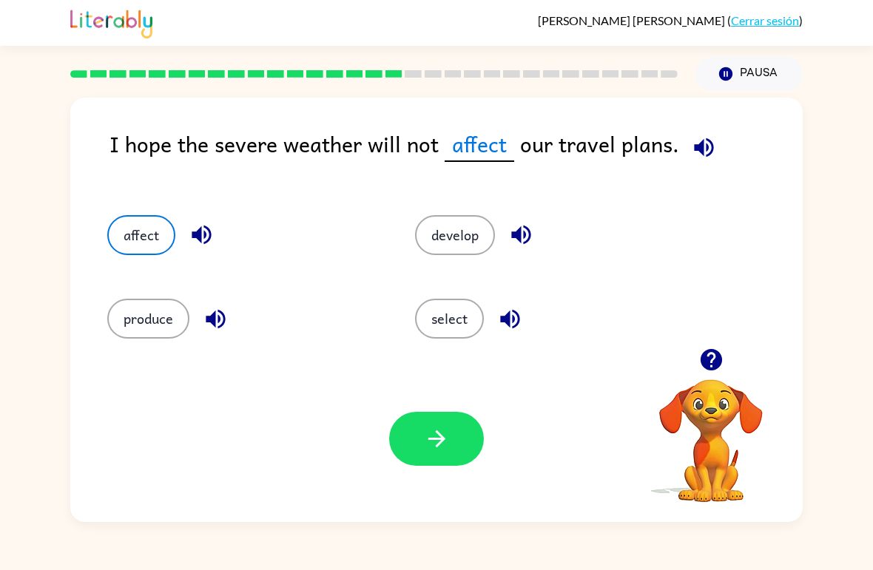
click at [455, 439] on button "button" at bounding box center [436, 439] width 95 height 54
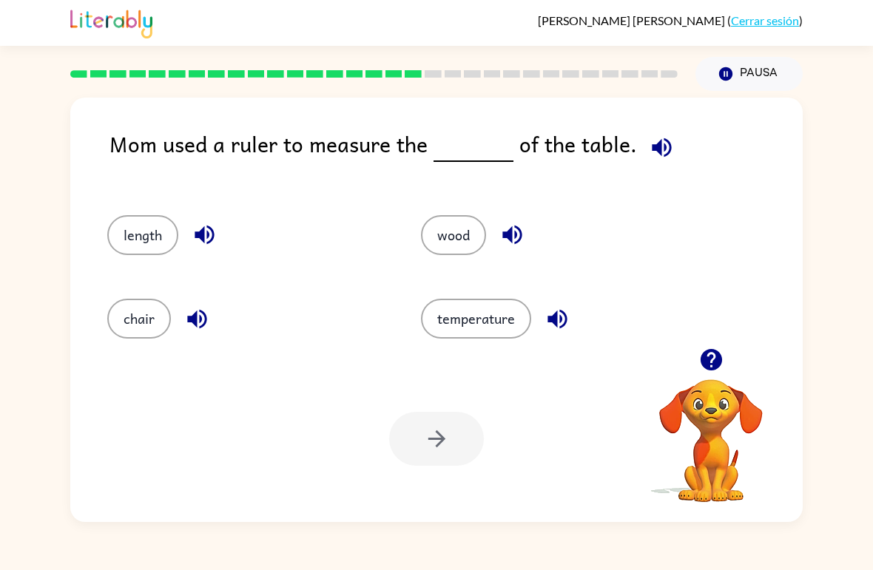
click at [650, 141] on icon "button" at bounding box center [662, 148] width 26 height 26
click at [649, 158] on icon "button" at bounding box center [662, 148] width 26 height 26
click at [121, 317] on button "chair" at bounding box center [139, 319] width 64 height 40
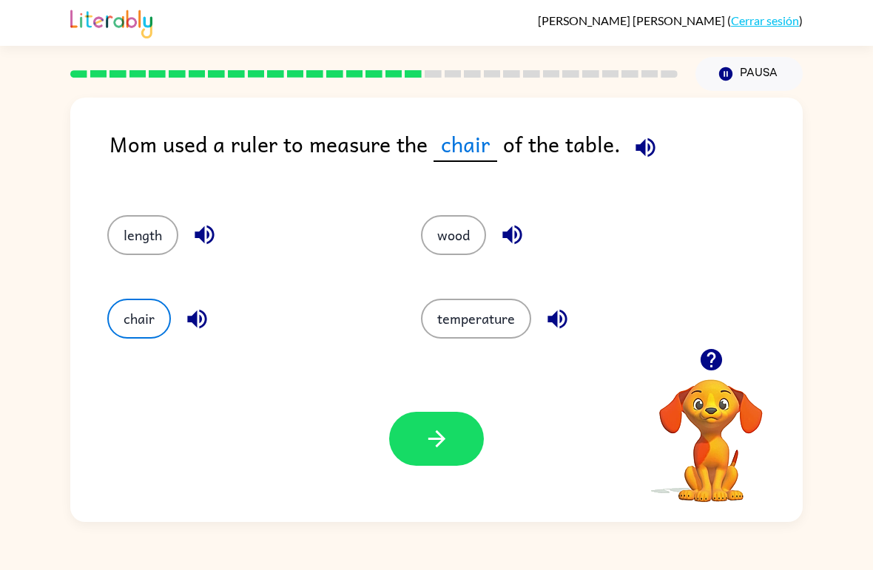
click at [431, 439] on icon "button" at bounding box center [437, 439] width 26 height 26
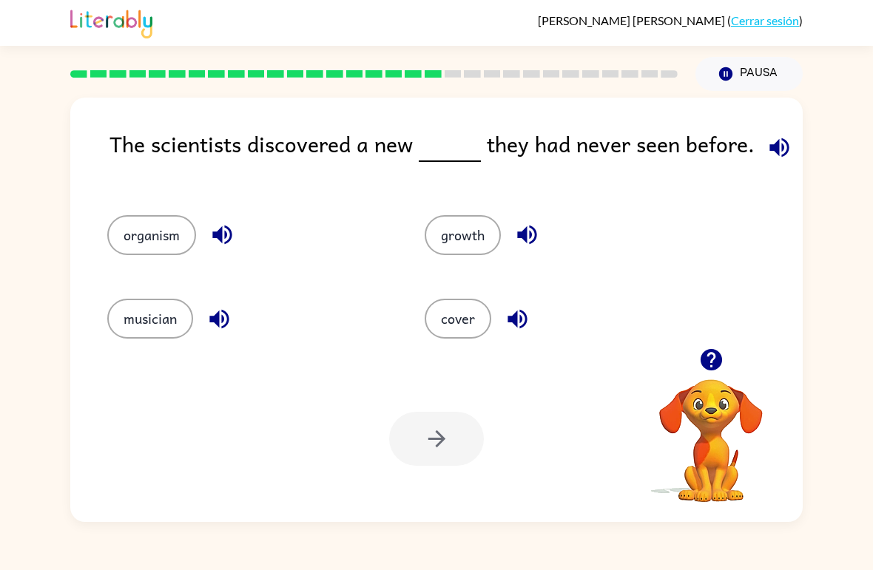
click at [771, 141] on icon "button" at bounding box center [779, 148] width 26 height 26
click at [778, 146] on icon "button" at bounding box center [779, 148] width 26 height 26
click at [143, 230] on button "organism" at bounding box center [151, 235] width 89 height 40
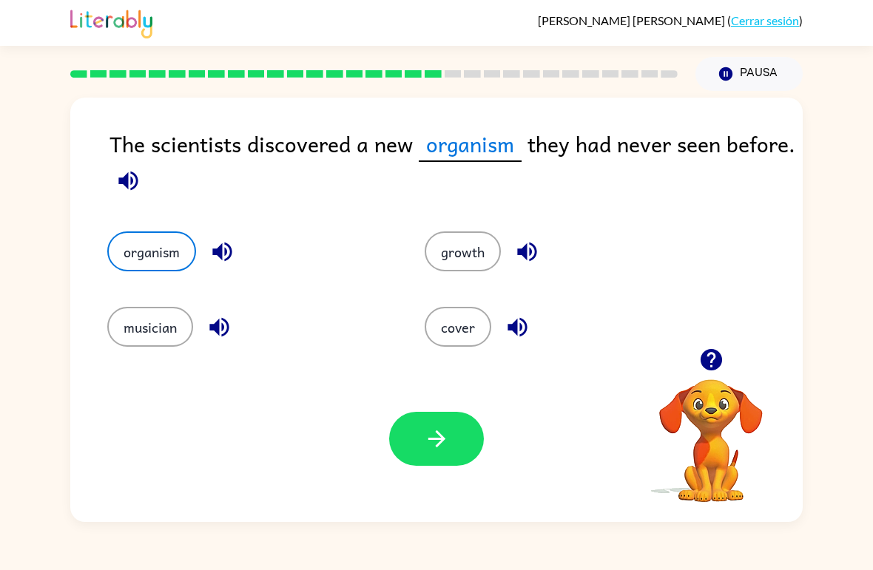
click at [431, 428] on icon "button" at bounding box center [437, 439] width 26 height 26
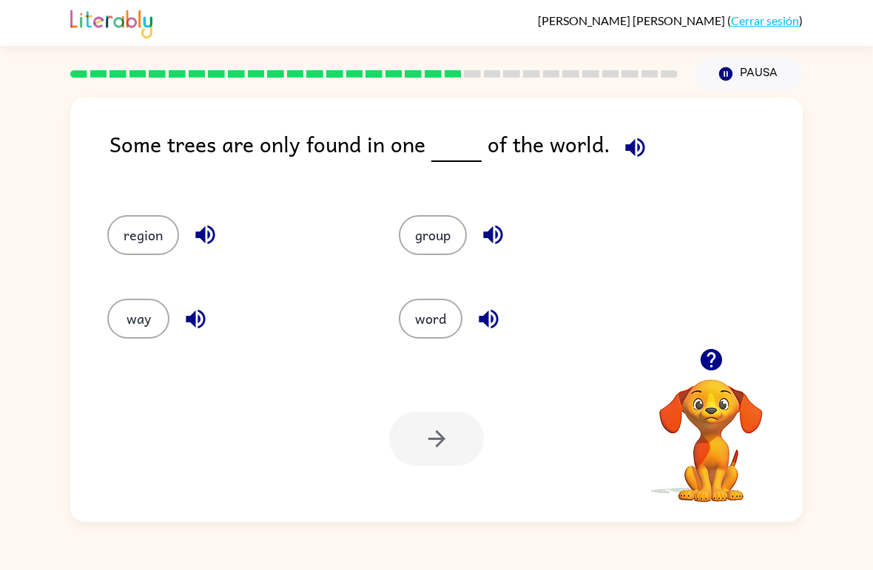
click at [625, 148] on icon "button" at bounding box center [634, 147] width 19 height 19
click at [633, 149] on icon "button" at bounding box center [634, 147] width 19 height 19
click at [149, 313] on button "way" at bounding box center [138, 319] width 62 height 40
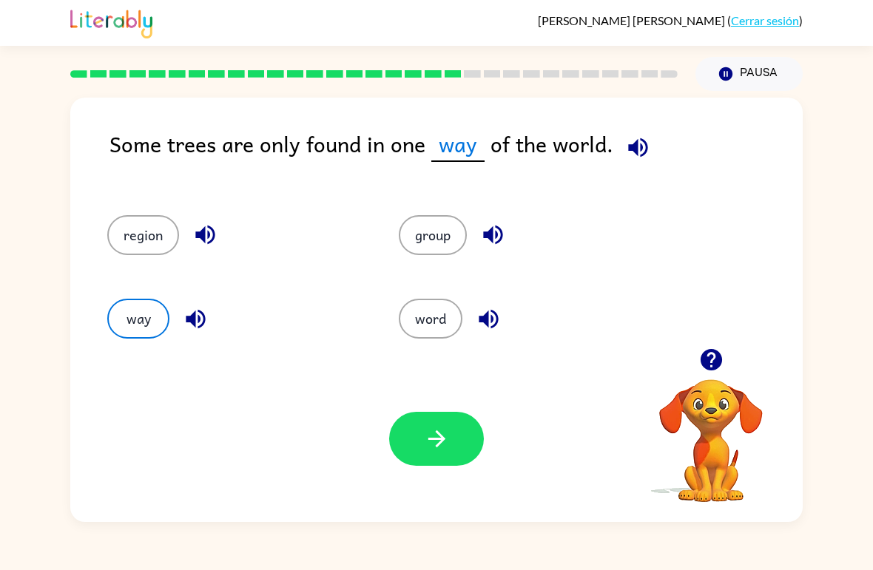
click at [430, 434] on icon "button" at bounding box center [437, 439] width 26 height 26
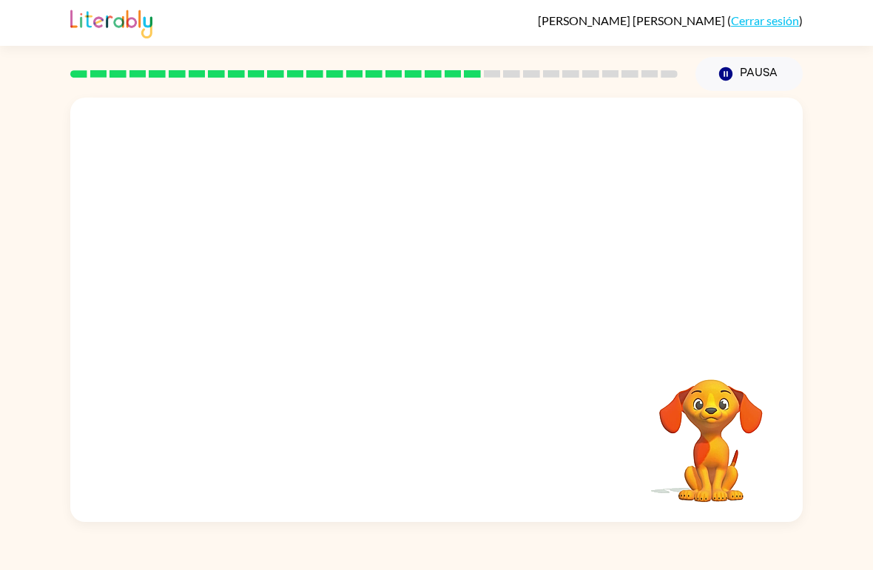
click at [746, 59] on button "Pausa Pausa" at bounding box center [748, 74] width 107 height 34
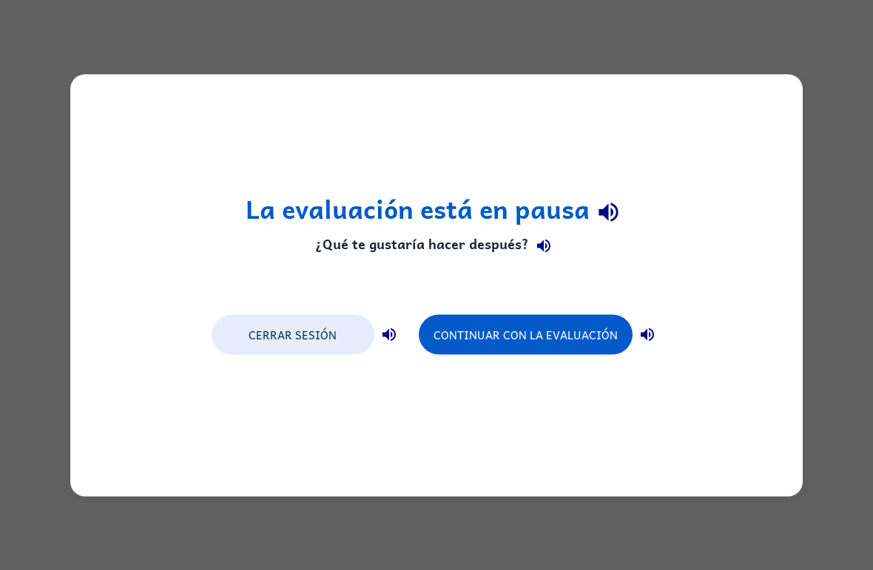
click at [328, 341] on button "Cerrar sesión" at bounding box center [293, 334] width 163 height 40
